Goal: Task Accomplishment & Management: Manage account settings

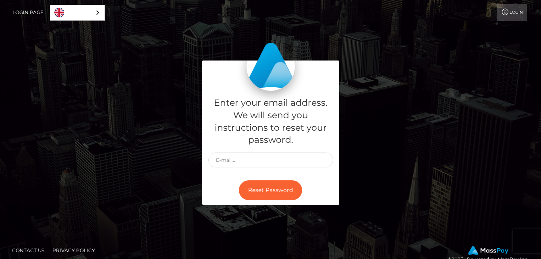
click at [515, 10] on link "Login" at bounding box center [511, 12] width 31 height 17
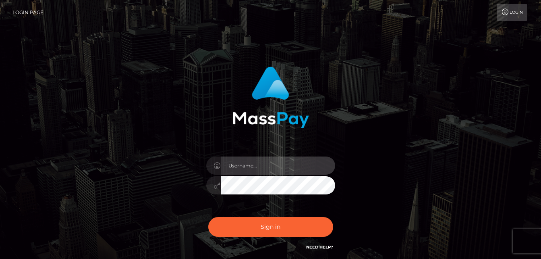
click at [256, 162] on input "text" at bounding box center [278, 165] width 114 height 18
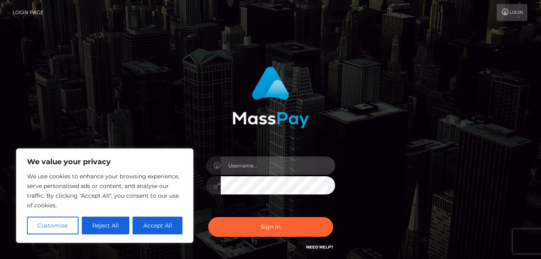
type input "goddessevagenesis@gmail.com"
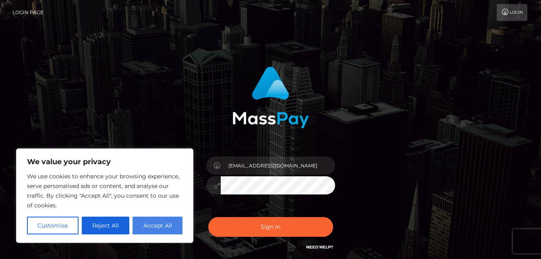
click at [156, 222] on button "Accept All" at bounding box center [157, 225] width 50 height 18
checkbox input "true"
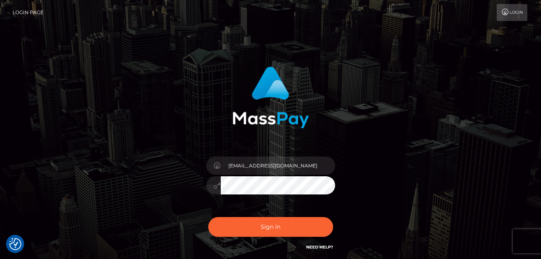
click at [403, 195] on div "[EMAIL_ADDRESS][DOMAIN_NAME]" at bounding box center [270, 162] width 459 height 205
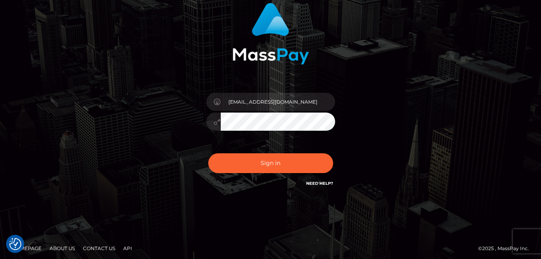
scroll to position [64, 0]
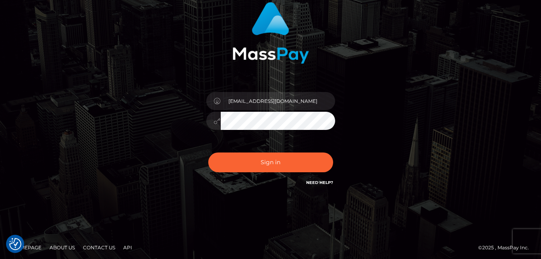
click at [208, 152] on button "Sign in" at bounding box center [270, 162] width 125 height 20
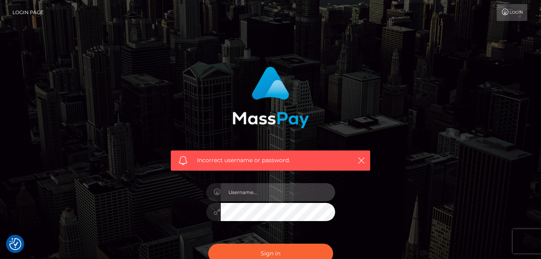
click at [241, 190] on input "text" at bounding box center [278, 192] width 114 height 18
type input "goddessevagenesis@gmail.com"
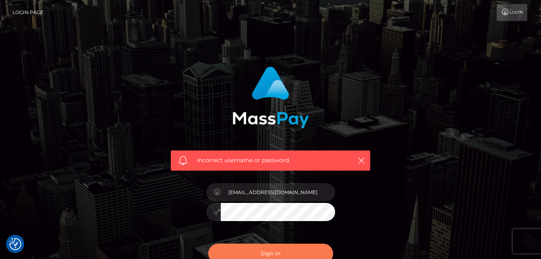
click at [271, 249] on button "Sign in" at bounding box center [270, 253] width 125 height 20
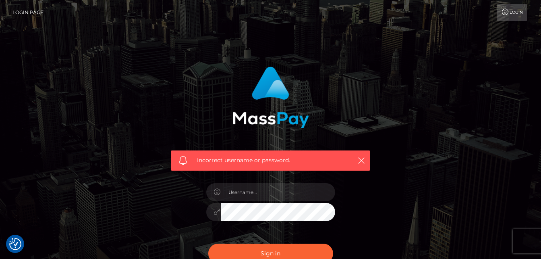
click at [401, 203] on div "Incorrect username or password." at bounding box center [270, 176] width 459 height 232
click at [418, 153] on div "Incorrect username or password." at bounding box center [270, 176] width 459 height 232
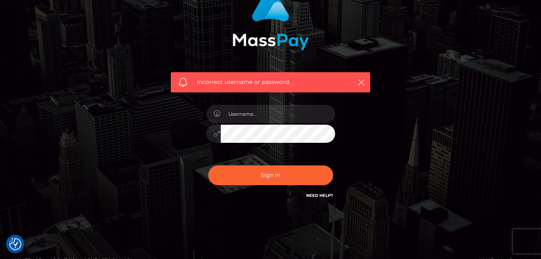
scroll to position [78, 0]
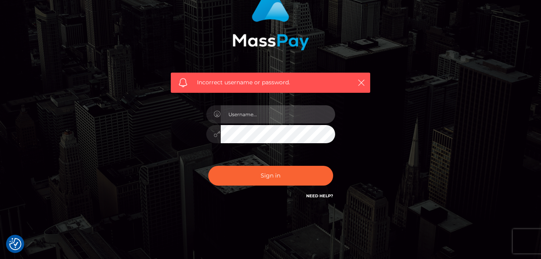
click at [265, 113] on input "text" at bounding box center [278, 114] width 114 height 18
type input "goddessevagenesis@gmail.com"
click at [208, 165] on button "Sign in" at bounding box center [270, 175] width 125 height 20
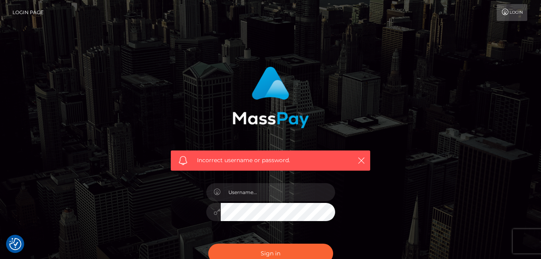
checkbox input "true"
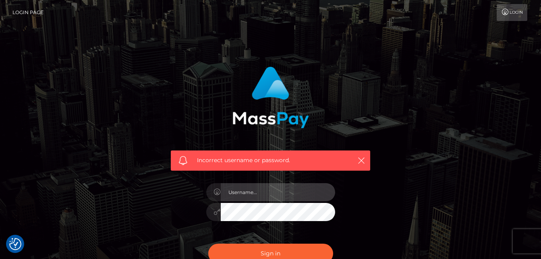
click at [247, 189] on input "text" at bounding box center [278, 192] width 114 height 18
type input "[DATE]"
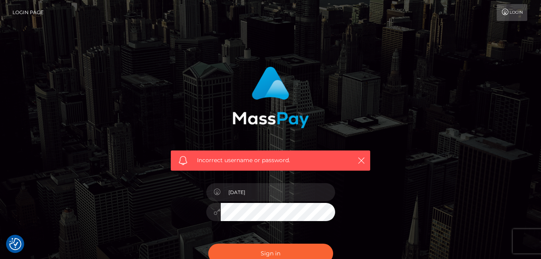
click at [208, 243] on button "Sign in" at bounding box center [270, 253] width 125 height 20
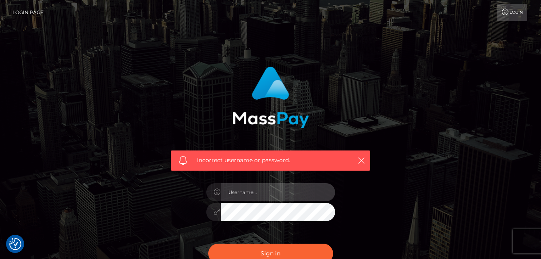
click at [263, 187] on input "text" at bounding box center [278, 192] width 114 height 18
type input "[EMAIL_ADDRESS][DOMAIN_NAME]"
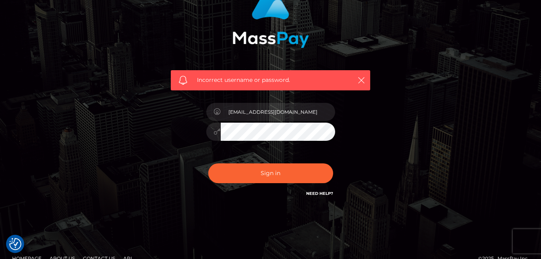
scroll to position [94, 0]
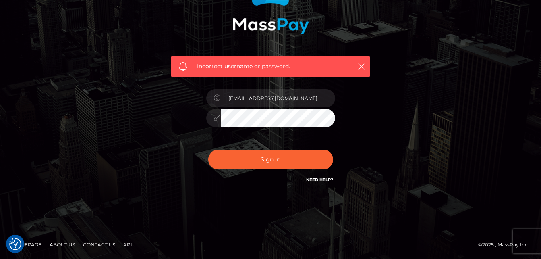
click at [318, 180] on link "Need Help?" at bounding box center [319, 179] width 27 height 5
click at [319, 180] on link "Need Help?" at bounding box center [319, 179] width 27 height 5
click at [107, 132] on div "Incorrect username or password. goddessevagenesis@gmail.com" at bounding box center [270, 83] width 459 height 232
